Goal: Information Seeking & Learning: Learn about a topic

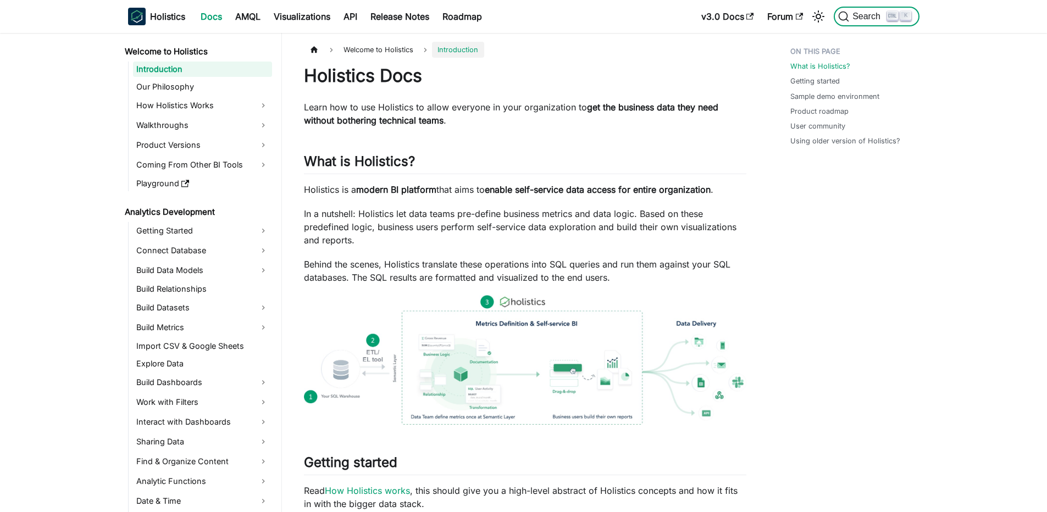
drag, startPoint x: 0, startPoint y: 0, endPoint x: 893, endPoint y: 22, distance: 892.8
click at [893, 22] on button "Search K" at bounding box center [876, 17] width 85 height 20
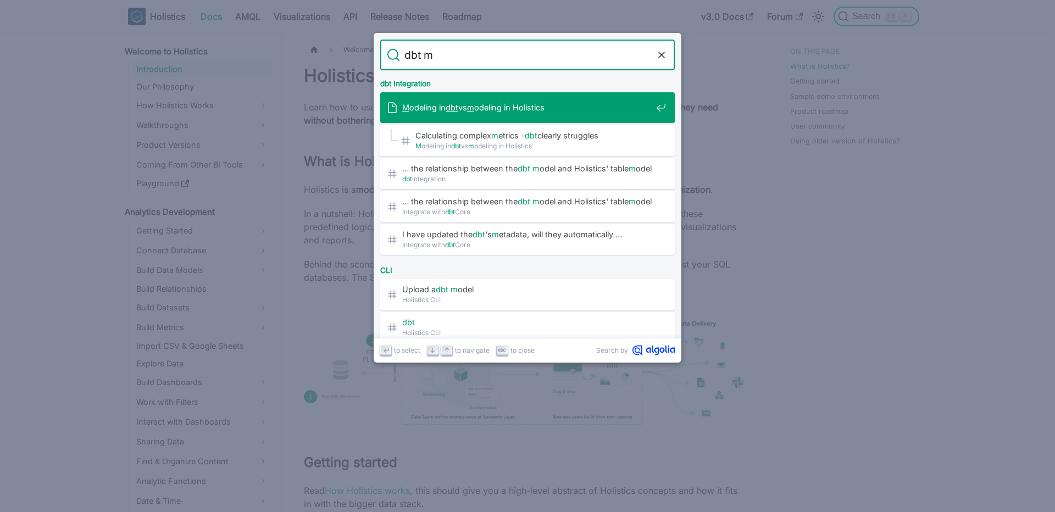
type input "dbt"
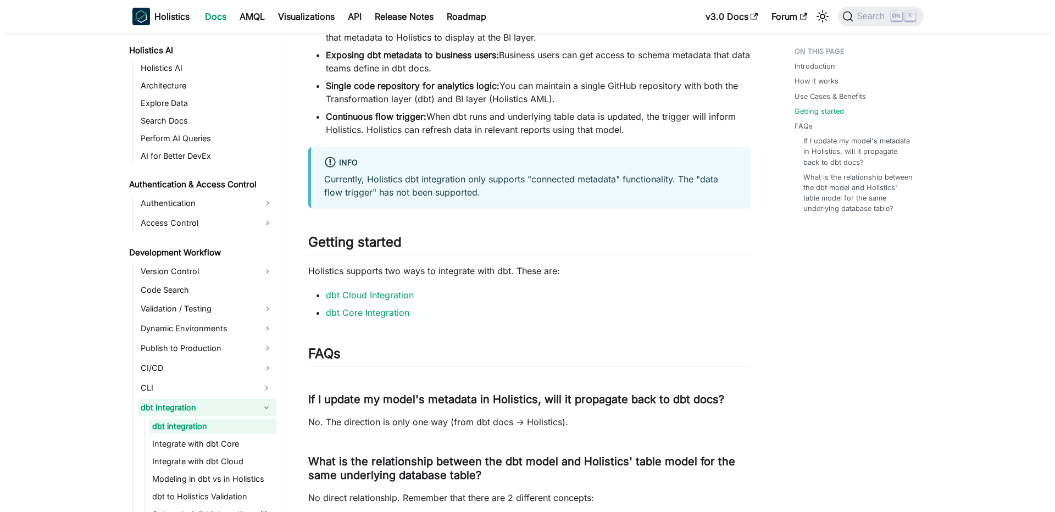
scroll to position [1055, 0]
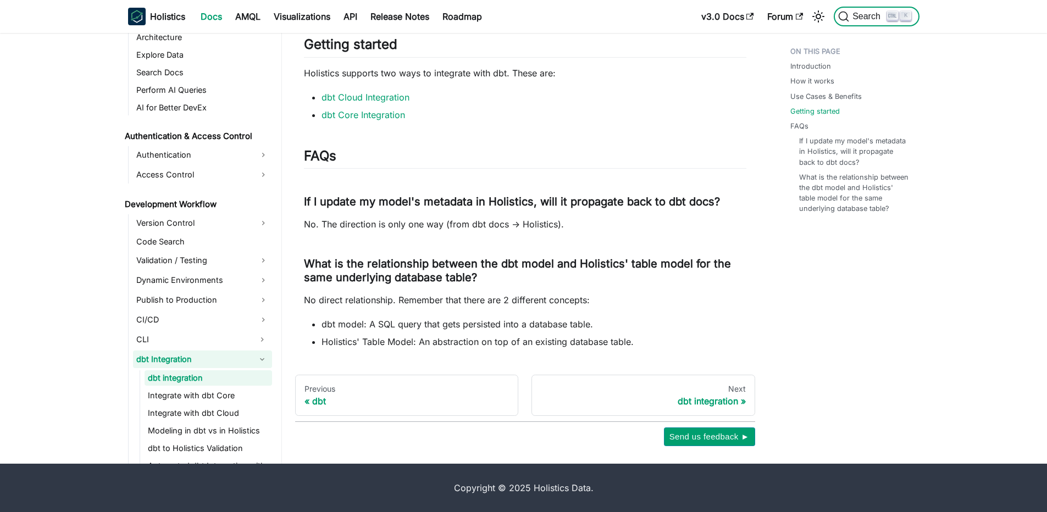
click at [865, 18] on span "Search" at bounding box center [868, 17] width 38 height 10
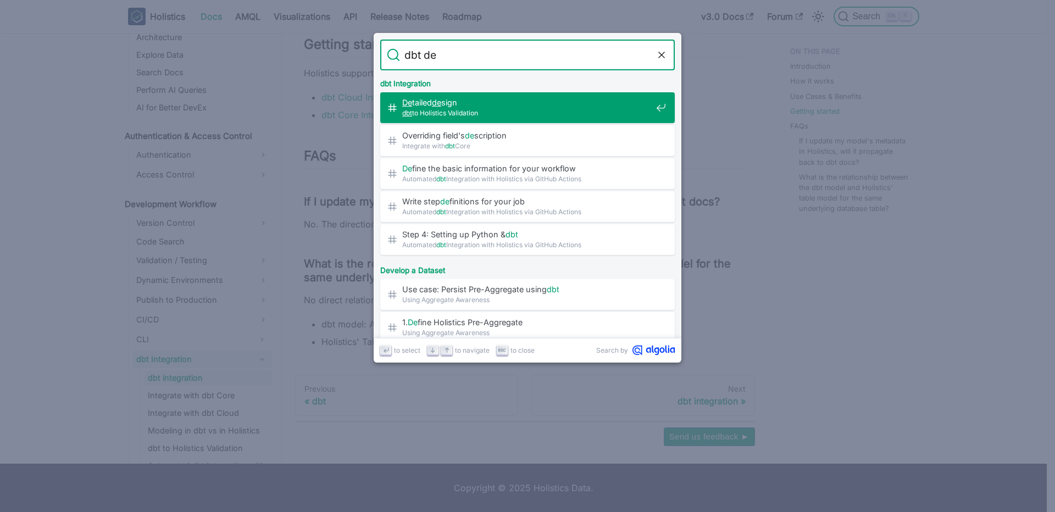
type input "dbt des"
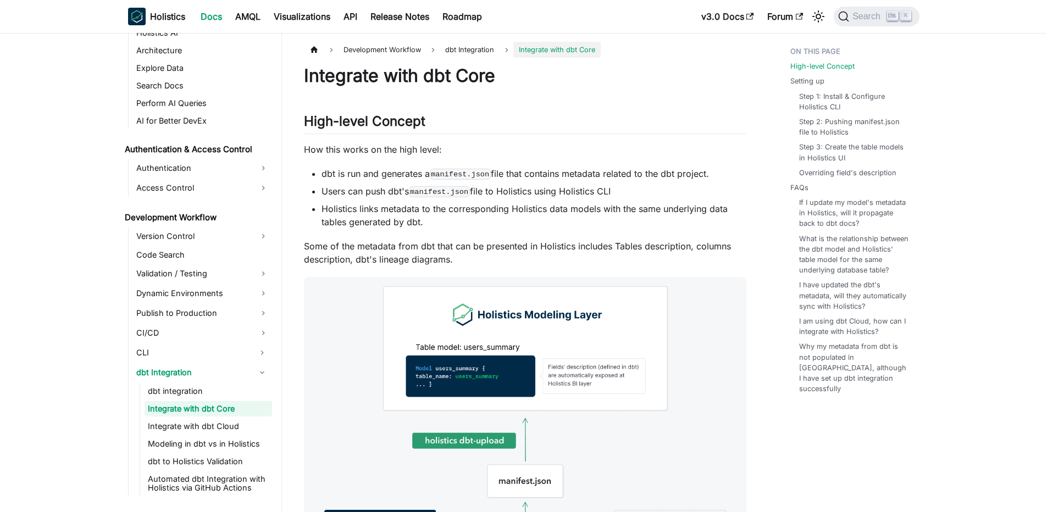
click at [379, 76] on h1 "Integrate with dbt Core" at bounding box center [525, 76] width 442 height 22
click at [563, 53] on span "Integrate with dbt Core" at bounding box center [556, 50] width 87 height 16
click at [419, 82] on h1 "Integrate with dbt Core" at bounding box center [525, 76] width 442 height 22
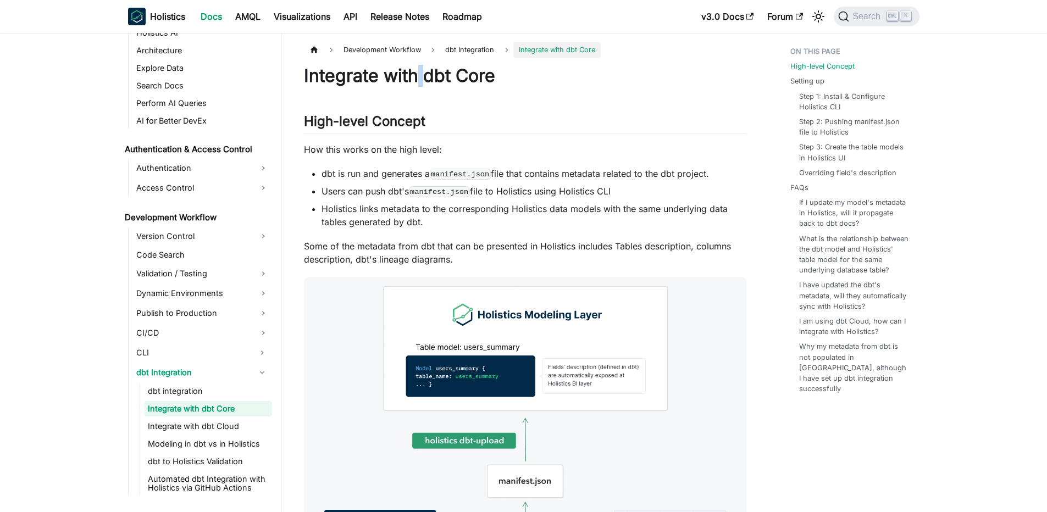
click at [419, 82] on h1 "Integrate with dbt Core" at bounding box center [525, 76] width 442 height 22
click at [839, 65] on link "High-level Concept" at bounding box center [825, 66] width 64 height 10
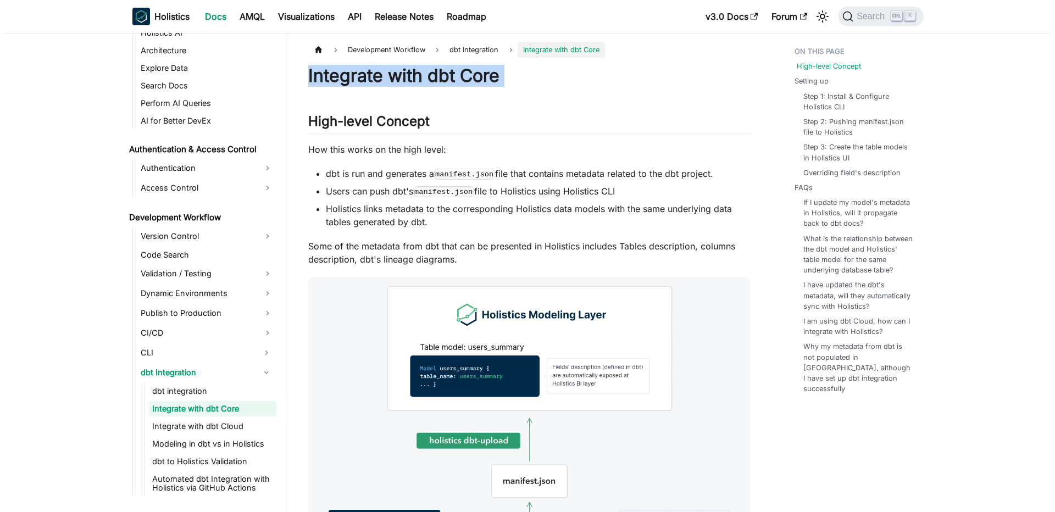
scroll to position [75, 0]
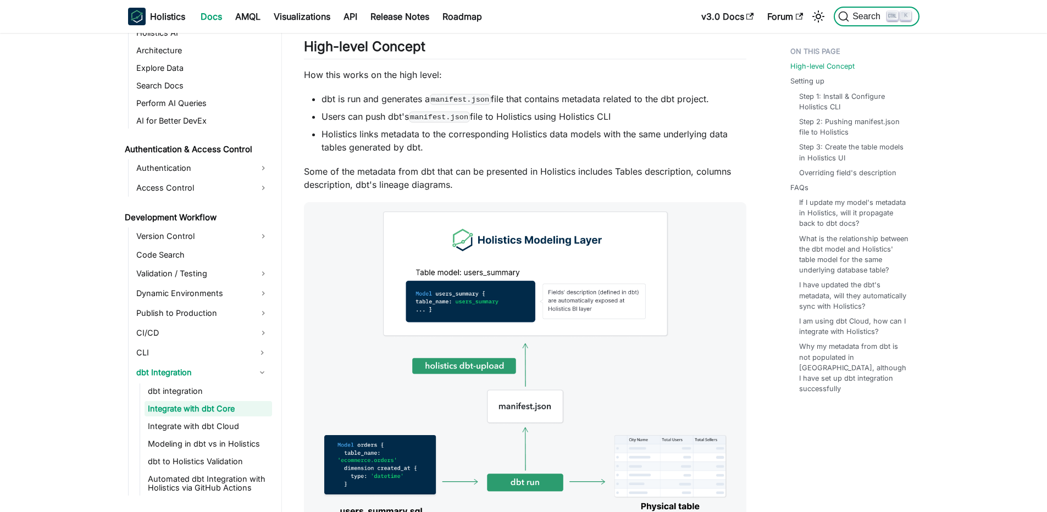
click at [878, 7] on button "Search K" at bounding box center [876, 17] width 85 height 20
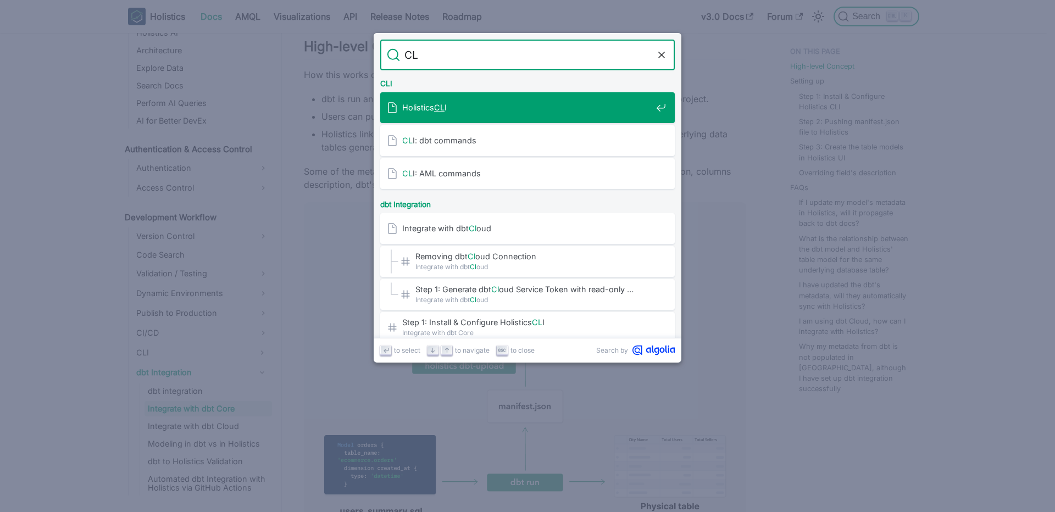
type input "CLI"
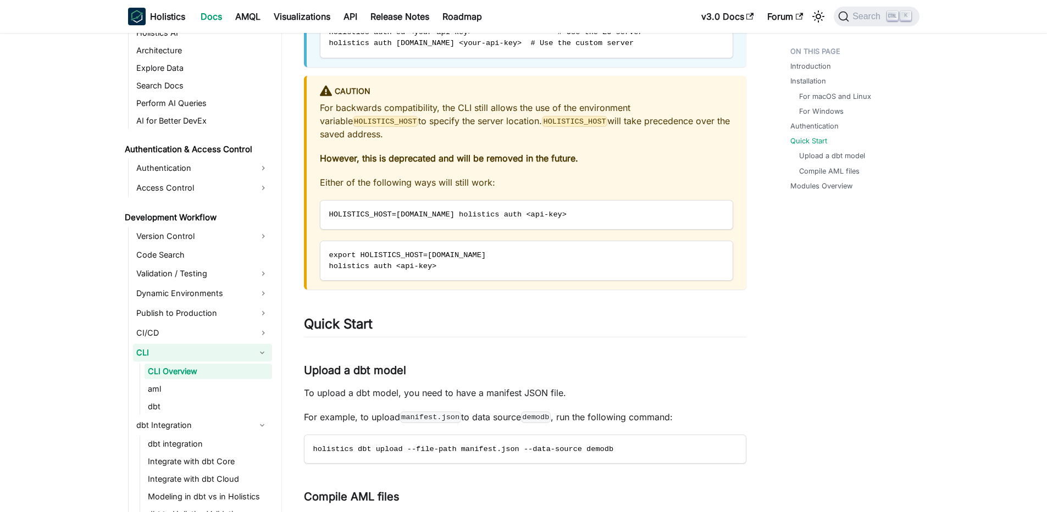
scroll to position [1648, 0]
